Goal: Download file/media

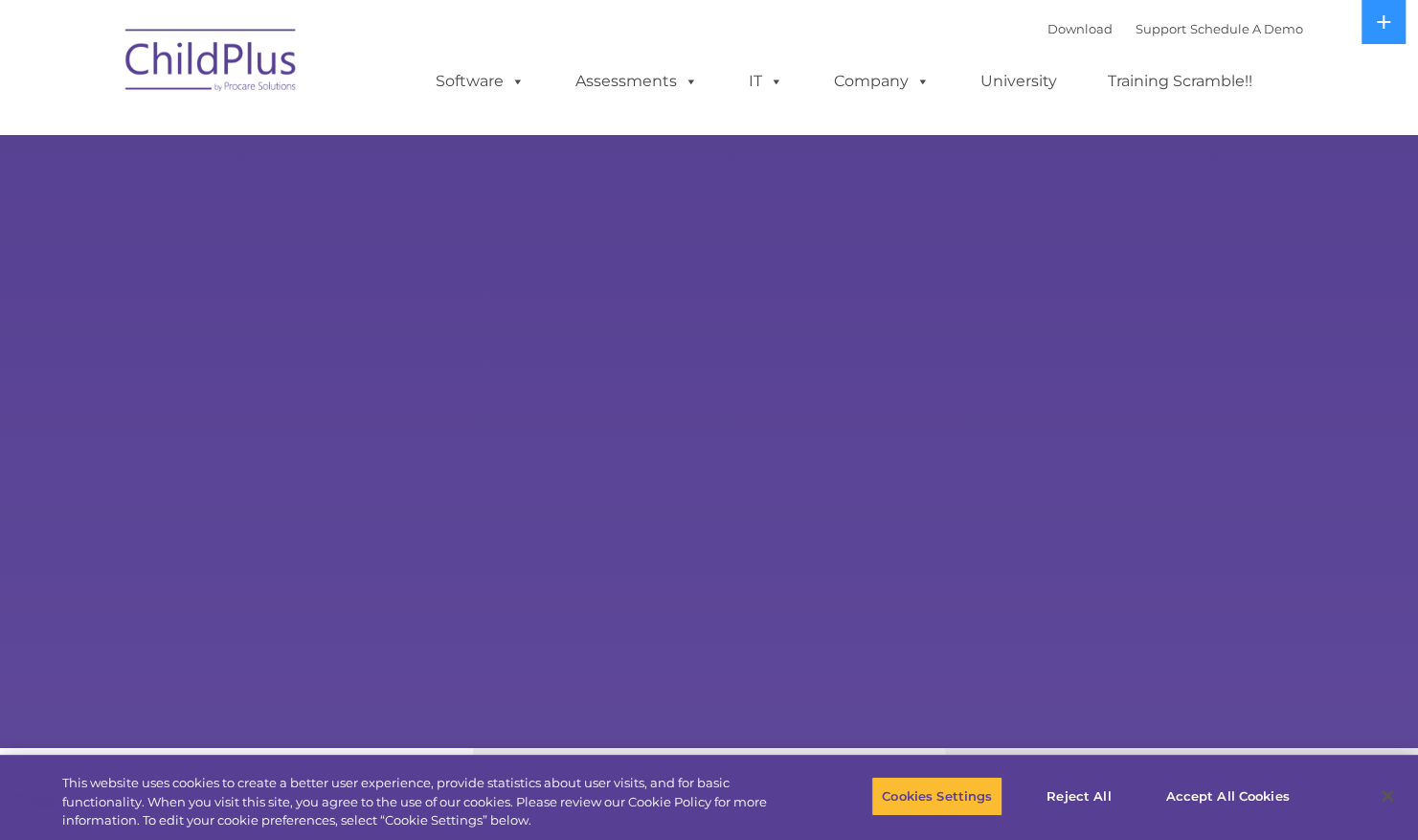
select select "MEDIUM"
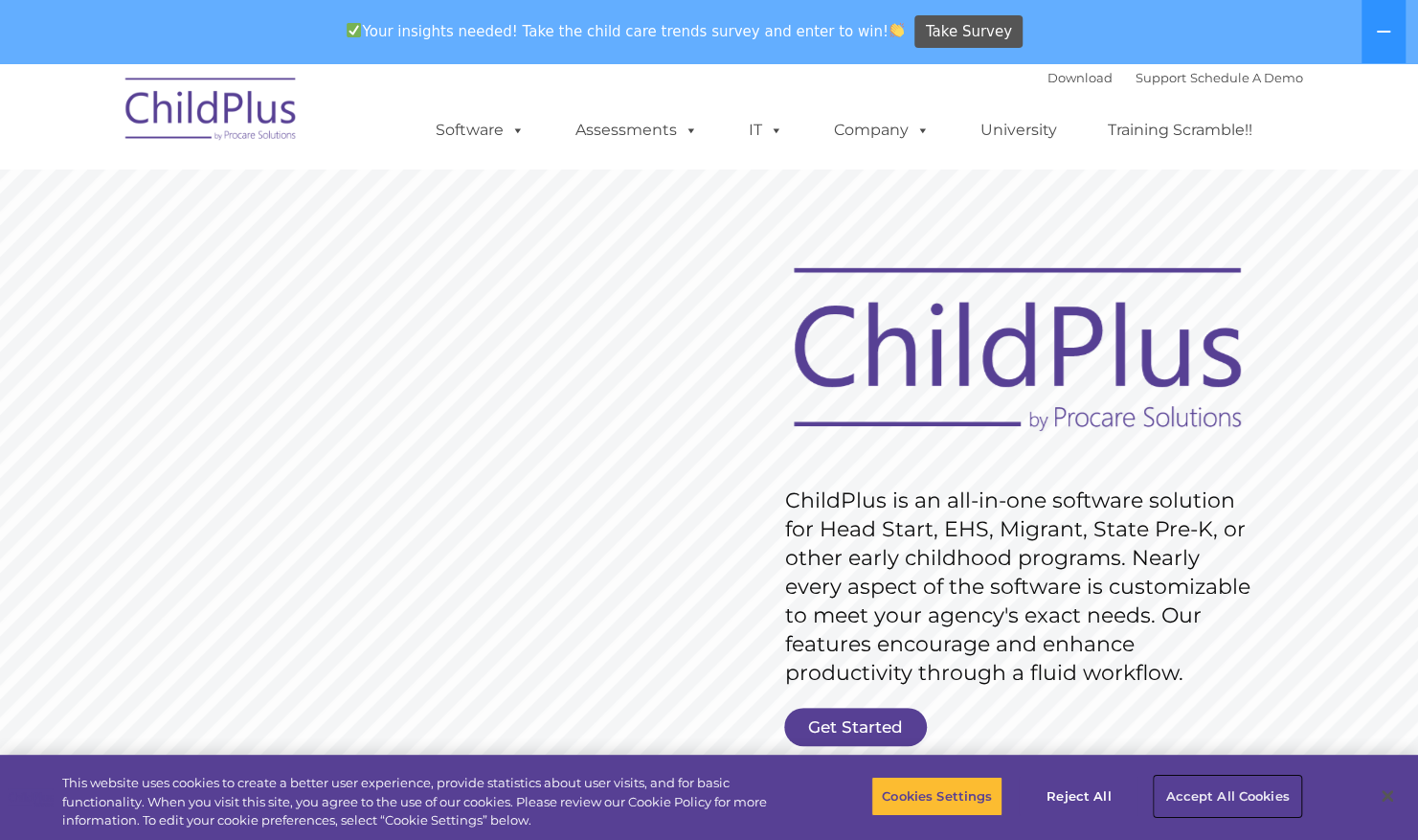
click at [1218, 801] on button "Accept All Cookies" at bounding box center [1227, 796] width 144 height 40
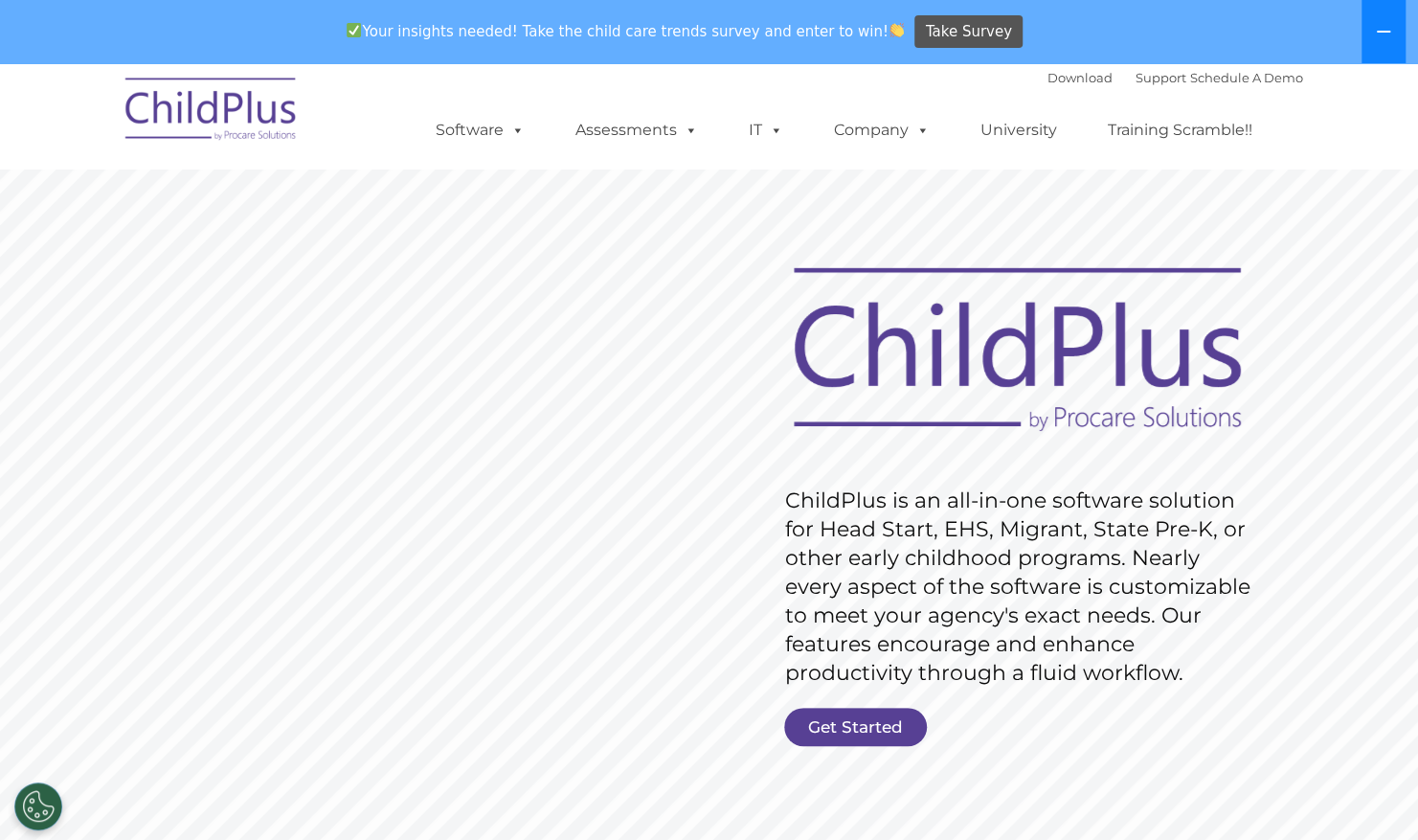
click at [1380, 44] on button at bounding box center [1384, 32] width 44 height 63
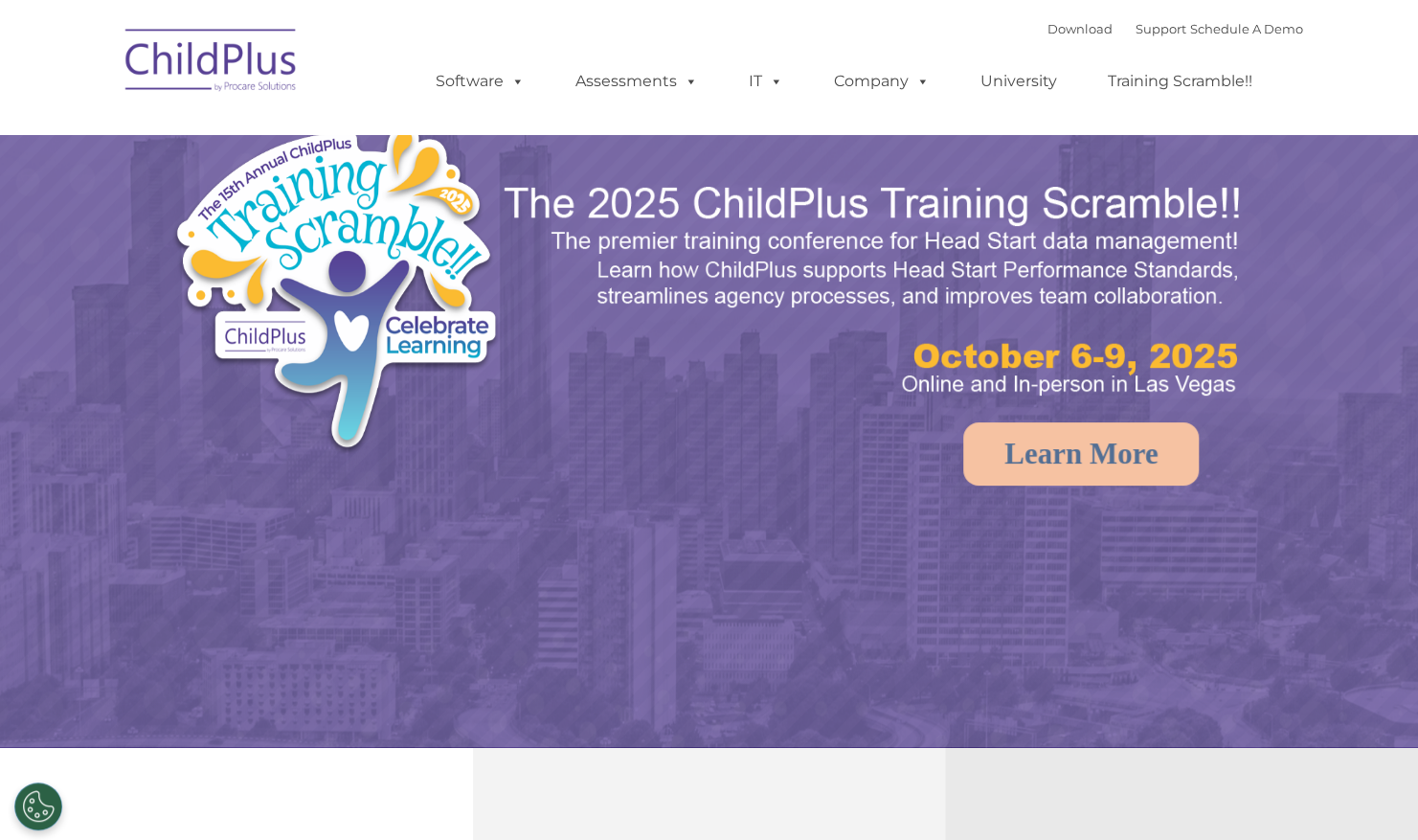
select select "MEDIUM"
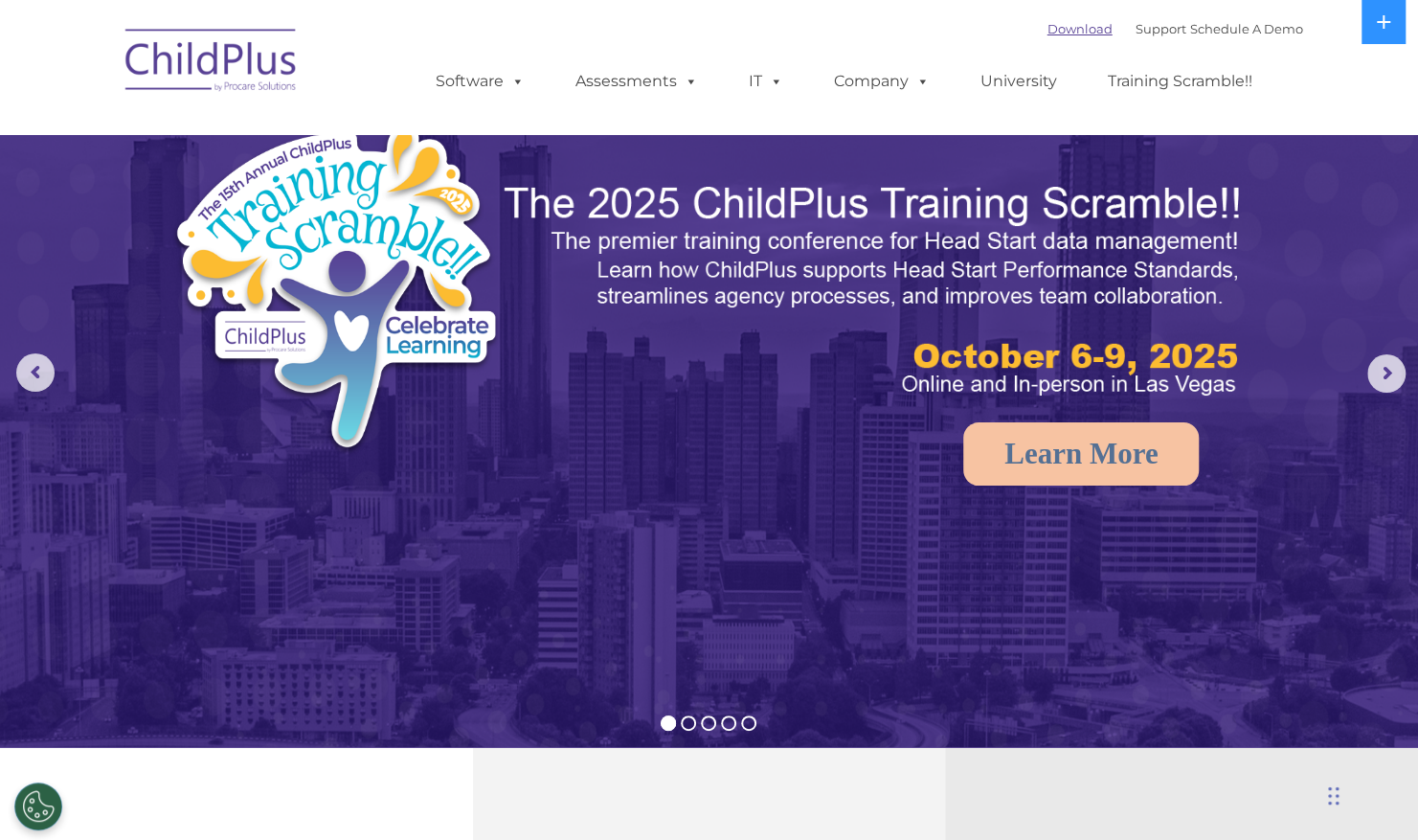
click at [1058, 36] on link "Download" at bounding box center [1081, 29] width 65 height 15
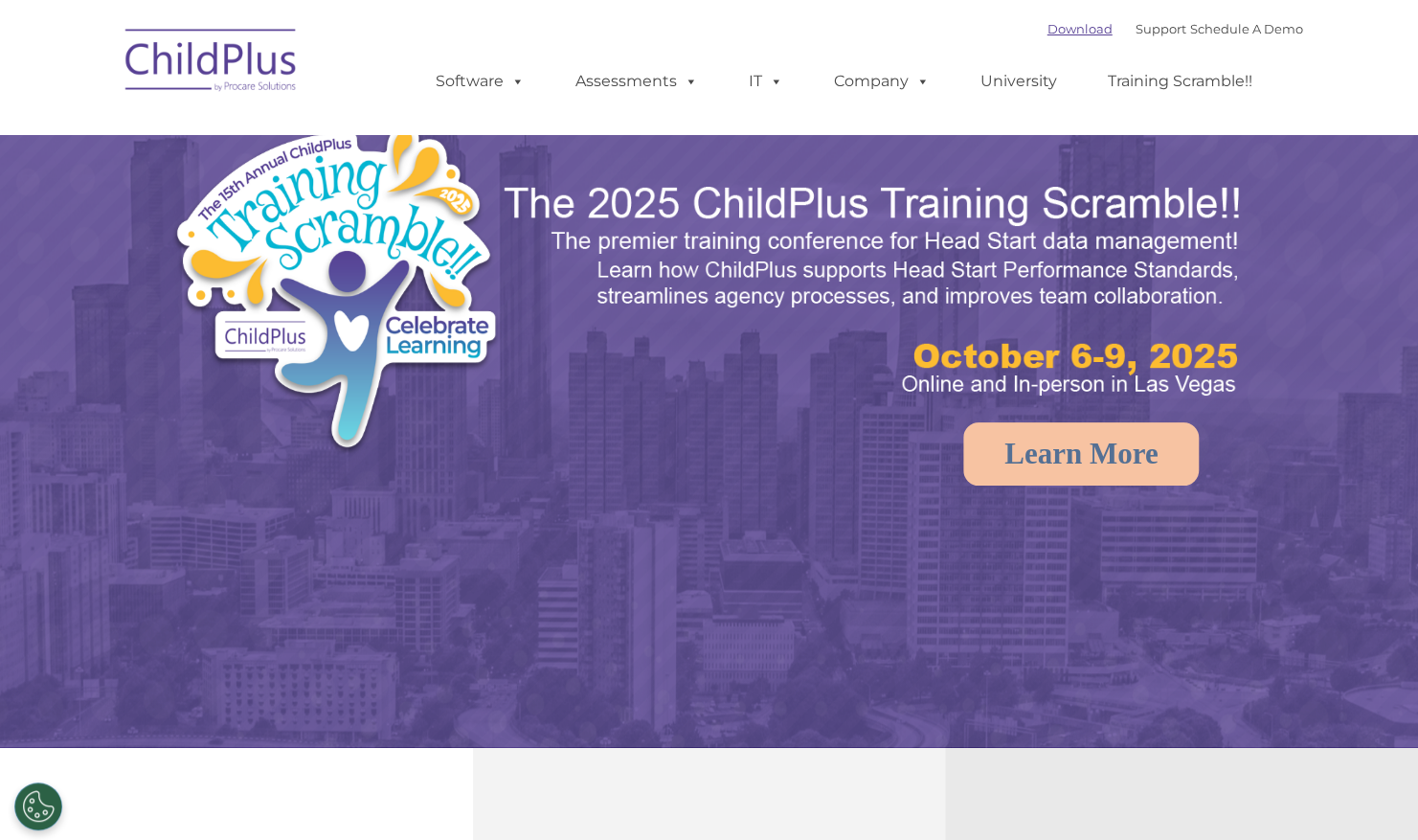
select select "MEDIUM"
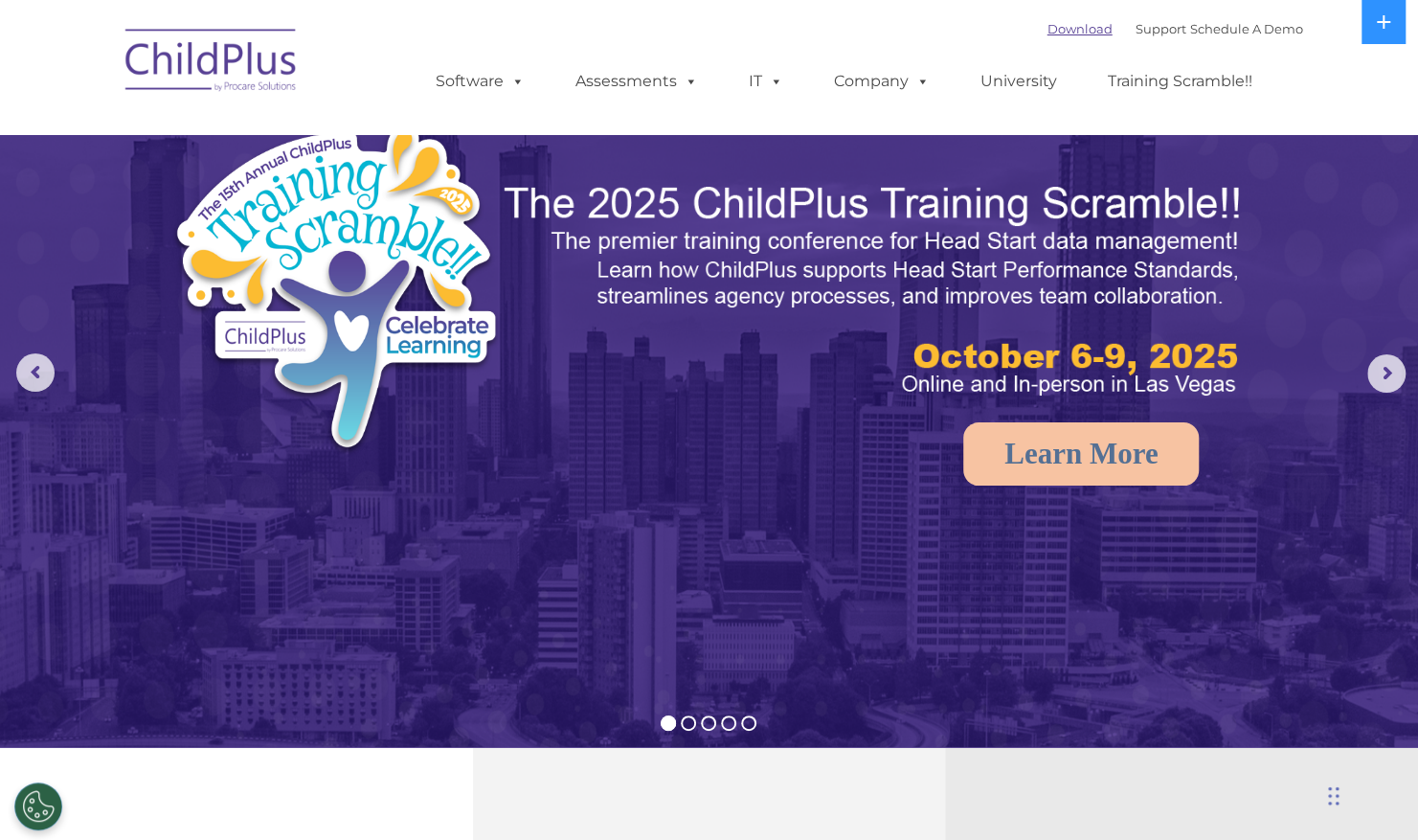
click at [1049, 36] on link "Download" at bounding box center [1081, 29] width 65 height 15
